Goal: Understand process/instructions

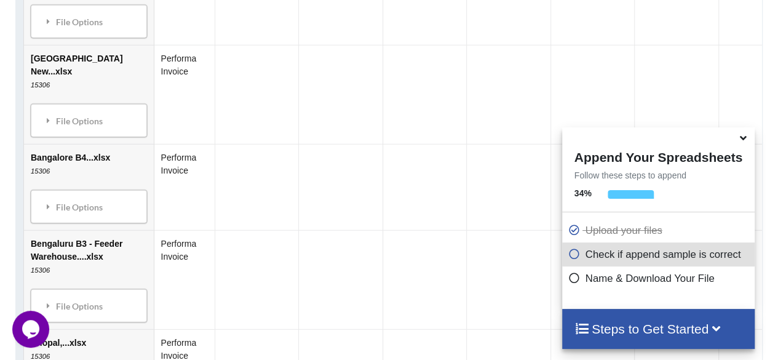
scroll to position [1117, 0]
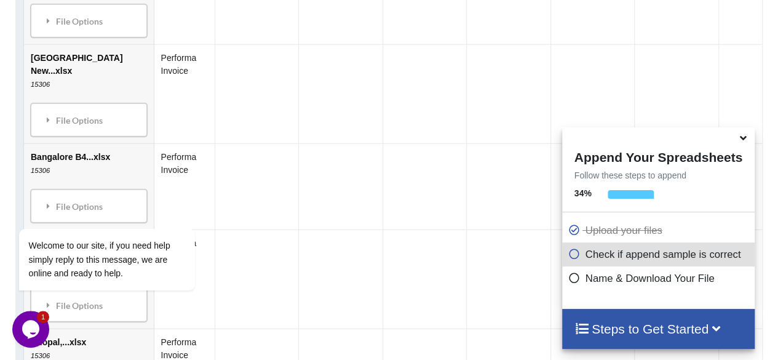
click at [743, 140] on icon at bounding box center [743, 135] width 13 height 11
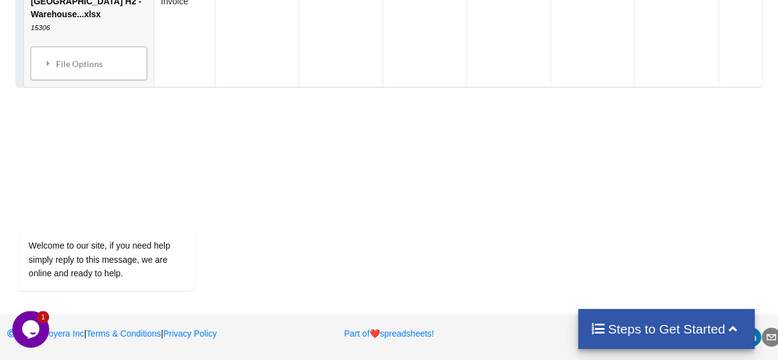
scroll to position [4126, 0]
click at [73, 148] on div "Welcome to our site, if you need help simply reply to this message, we are onli…" at bounding box center [122, 208] width 221 height 187
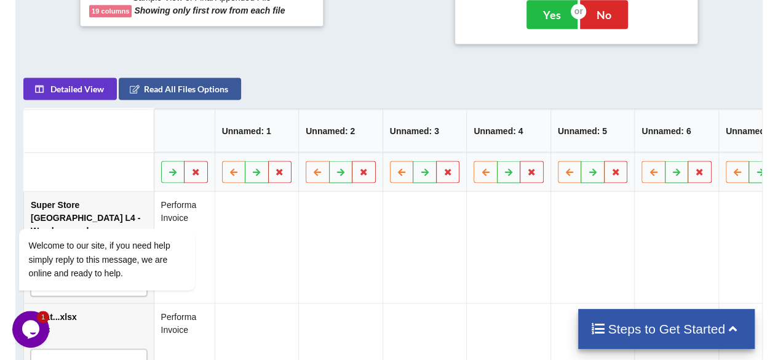
scroll to position [602, 0]
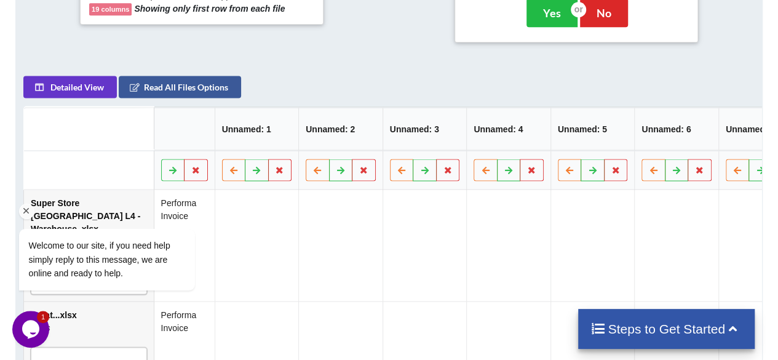
click at [146, 176] on div "Welcome to our site, if you need help simply reply to this message, we are onli…" at bounding box center [122, 208] width 221 height 187
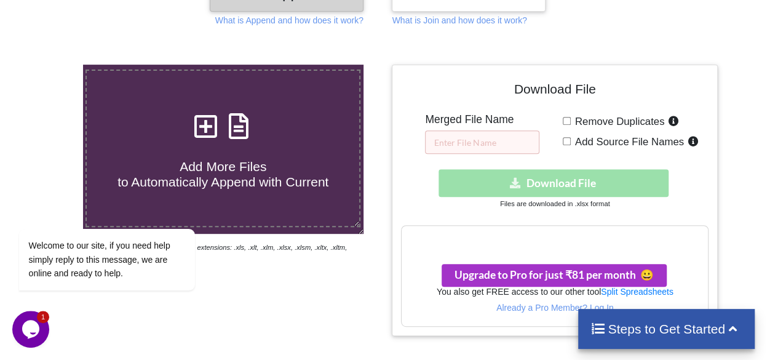
scroll to position [389, 0]
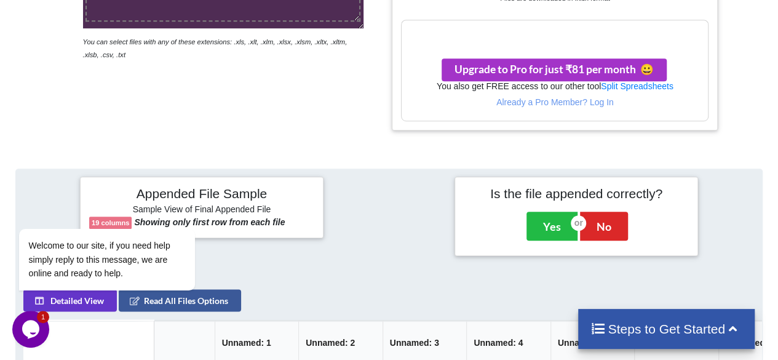
click at [734, 330] on icon at bounding box center [732, 327] width 15 height 13
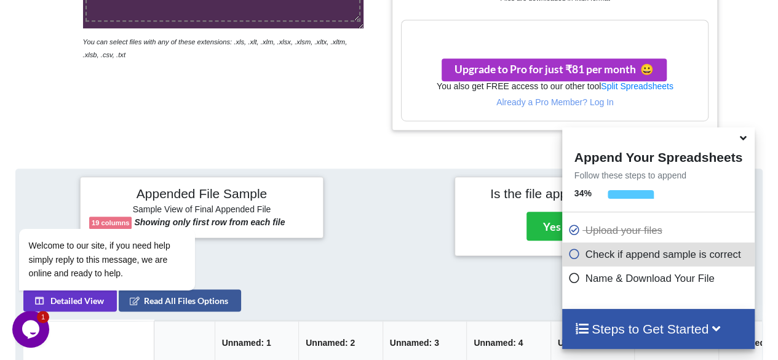
click at [569, 254] on icon at bounding box center [574, 252] width 12 height 10
click at [569, 278] on icon at bounding box center [574, 276] width 12 height 10
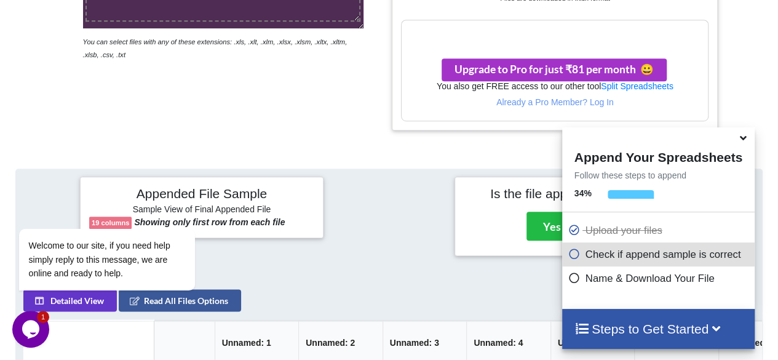
click at [742, 136] on icon at bounding box center [743, 135] width 13 height 11
